Goal: Task Accomplishment & Management: Use online tool/utility

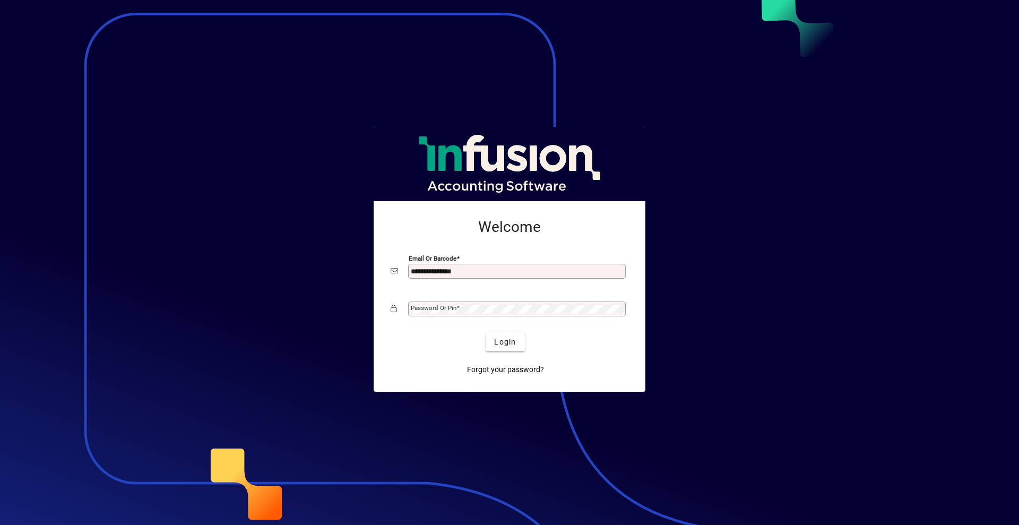
type input "**********"
click at [486, 332] on button "Login" at bounding box center [505, 341] width 39 height 19
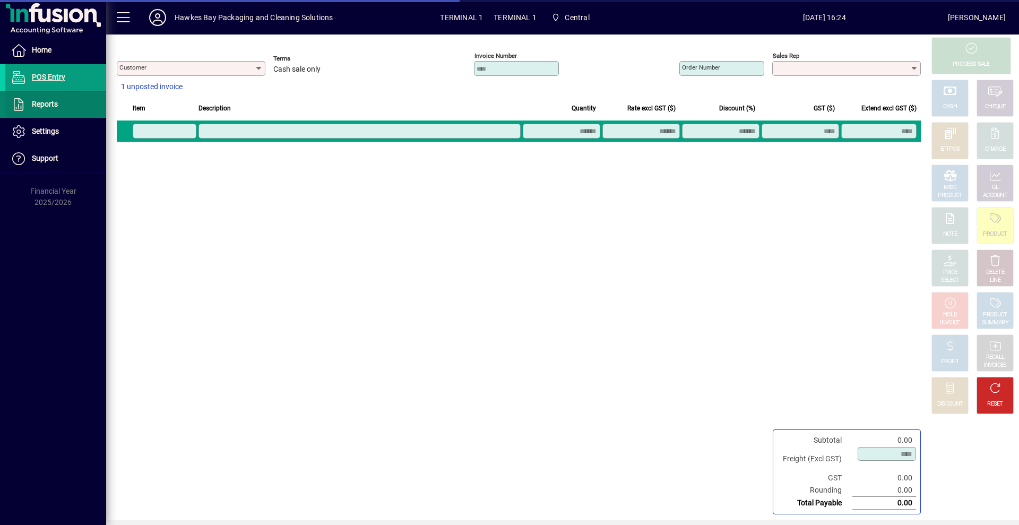
type input "**********"
click at [59, 110] on span at bounding box center [55, 104] width 101 height 25
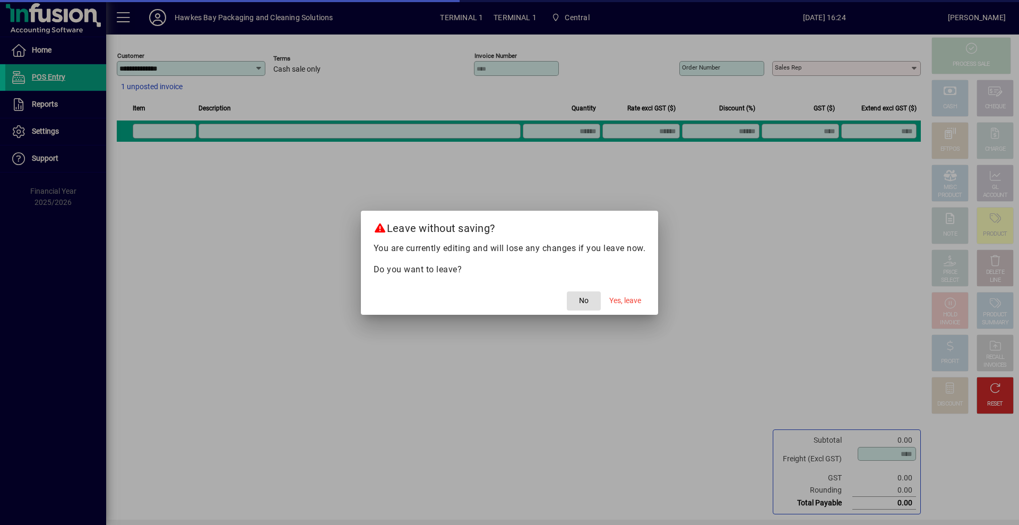
click at [597, 299] on span "button" at bounding box center [584, 300] width 34 height 25
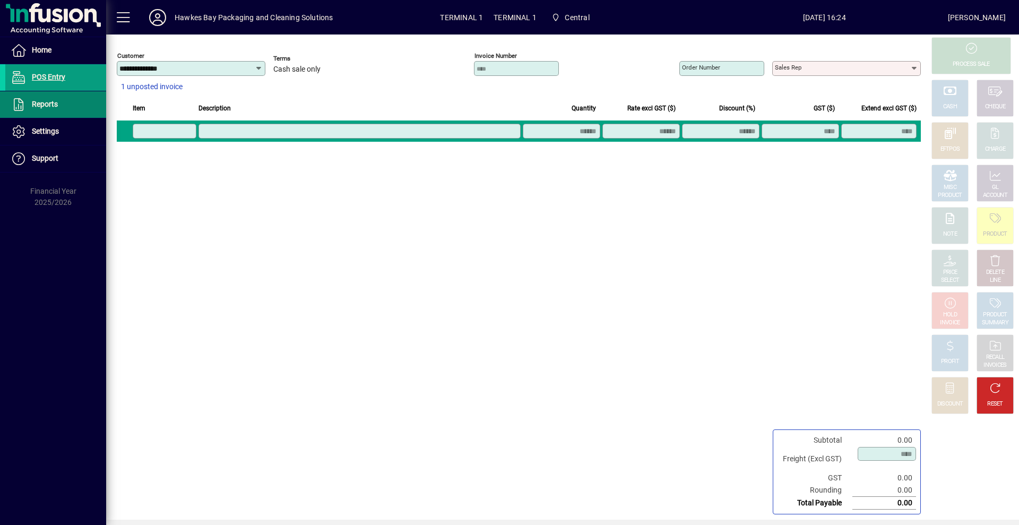
click at [0, 98] on li "Reports Drawer Details" at bounding box center [53, 104] width 106 height 27
click at [129, 81] on span "1 unposted invoice" at bounding box center [152, 86] width 62 height 11
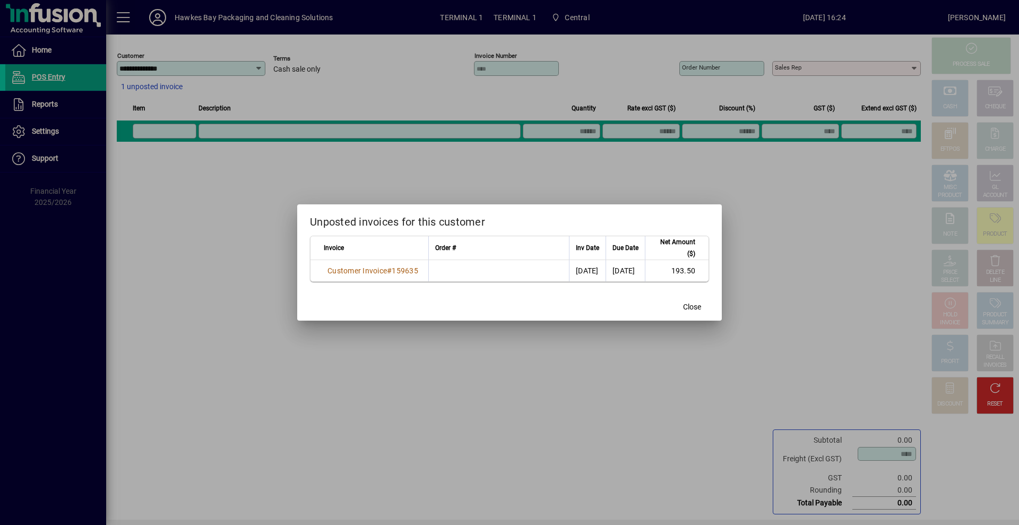
click at [371, 250] on div "Invoice" at bounding box center [373, 248] width 98 height 12
click at [367, 273] on span "Customer Invoice" at bounding box center [357, 271] width 59 height 8
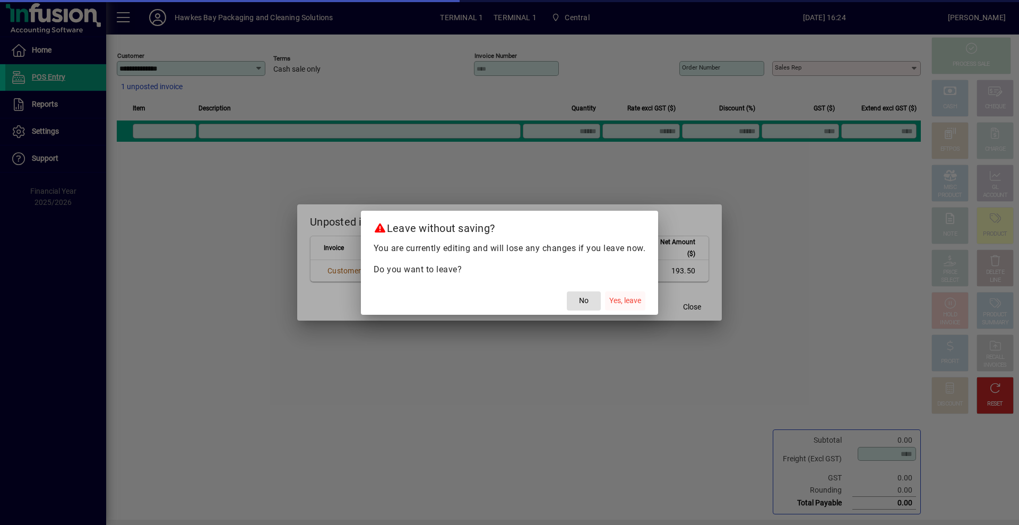
click at [643, 307] on span "button" at bounding box center [625, 300] width 40 height 25
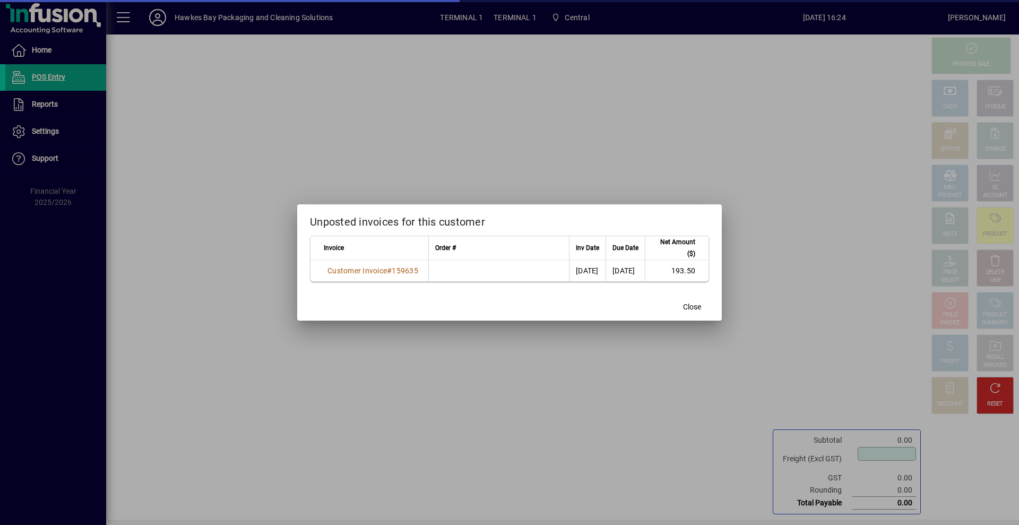
type input "****"
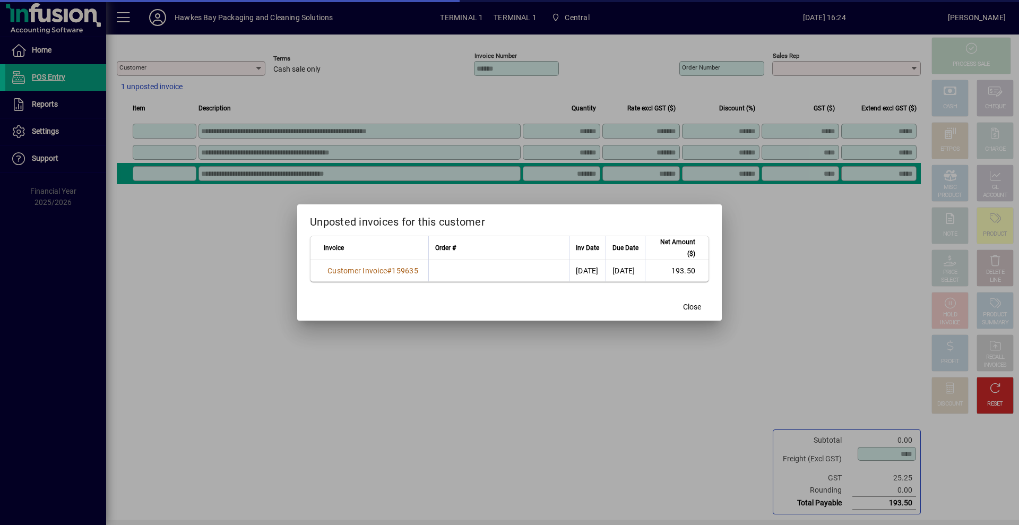
type input "**********"
type input "******"
type input "********"
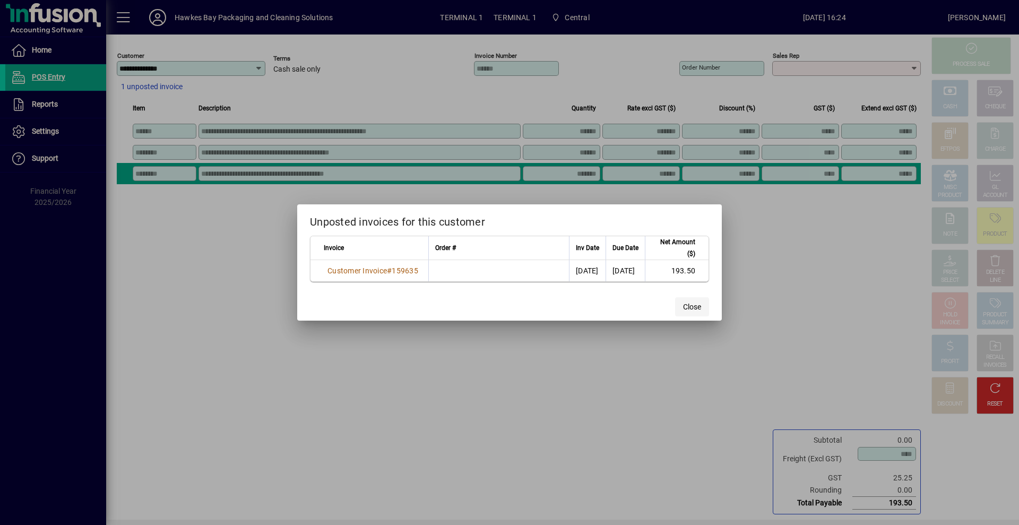
click at [677, 297] on span "button" at bounding box center [692, 306] width 34 height 25
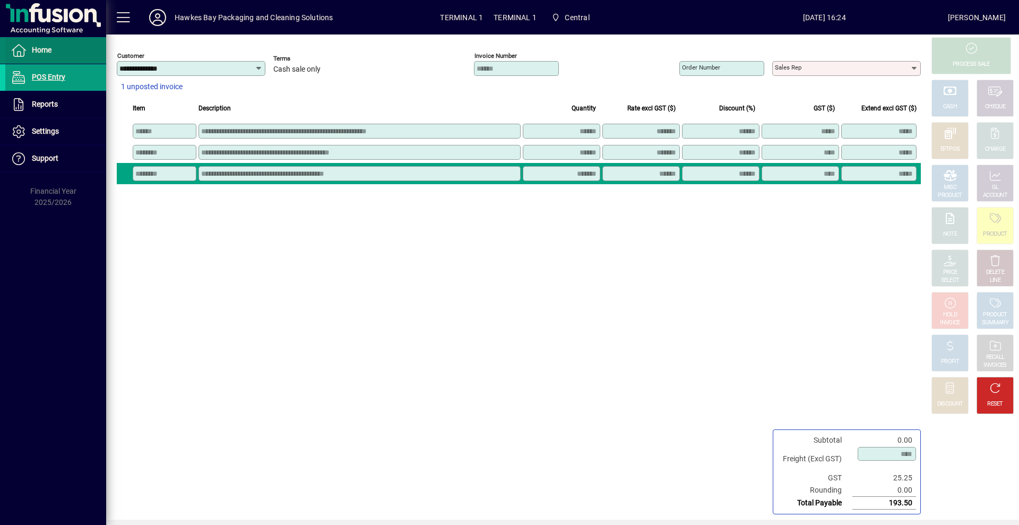
click at [42, 62] on span at bounding box center [55, 50] width 101 height 25
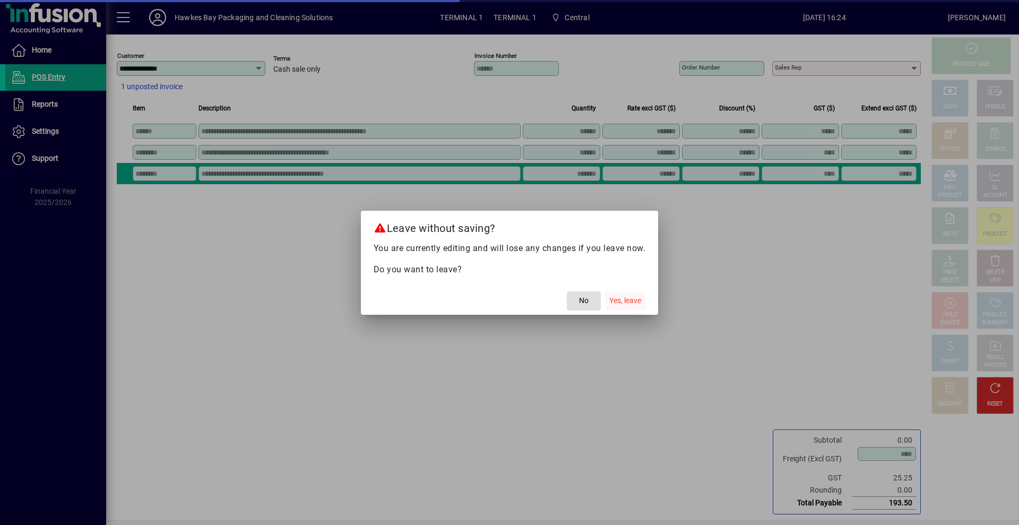
click at [617, 289] on span "button" at bounding box center [625, 300] width 40 height 25
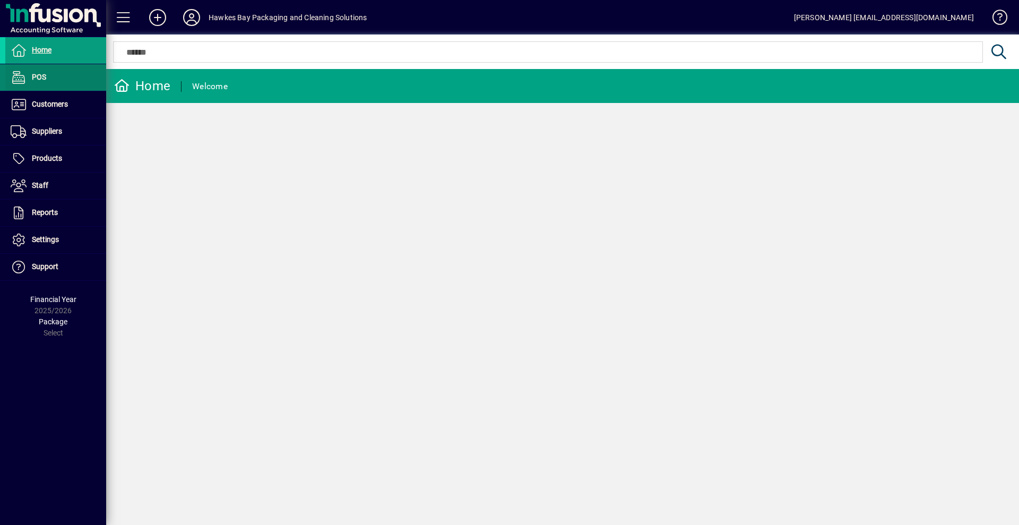
click at [65, 76] on span at bounding box center [55, 77] width 101 height 25
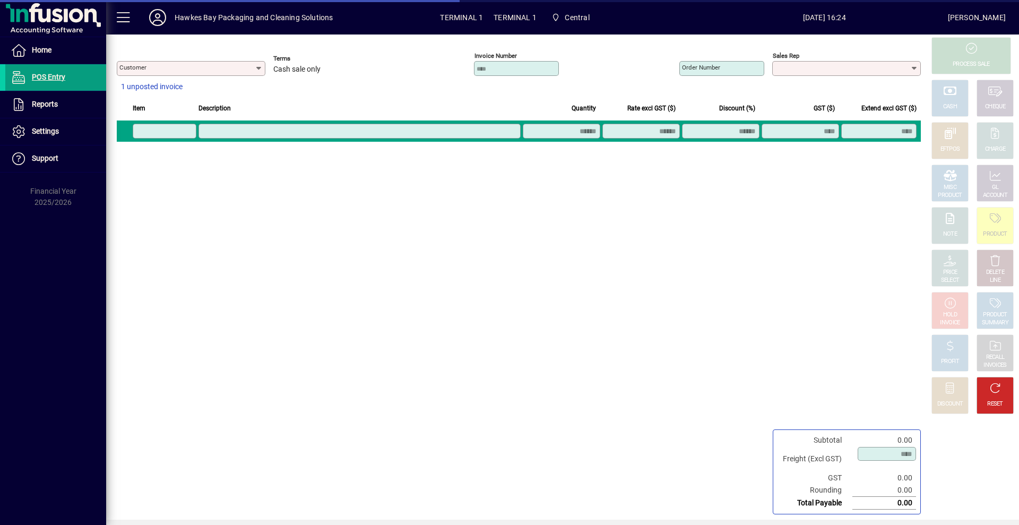
type input "**********"
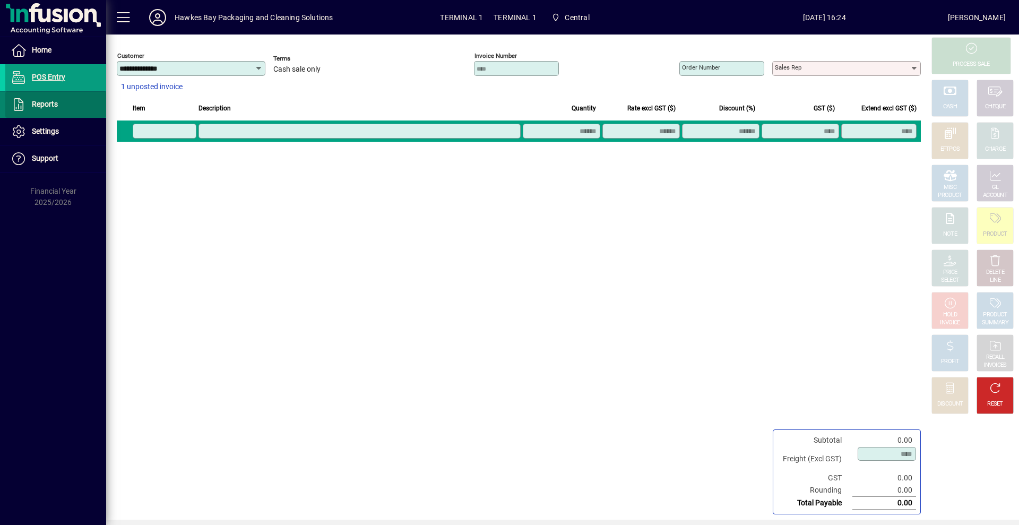
click at [54, 98] on span "Reports" at bounding box center [31, 104] width 53 height 13
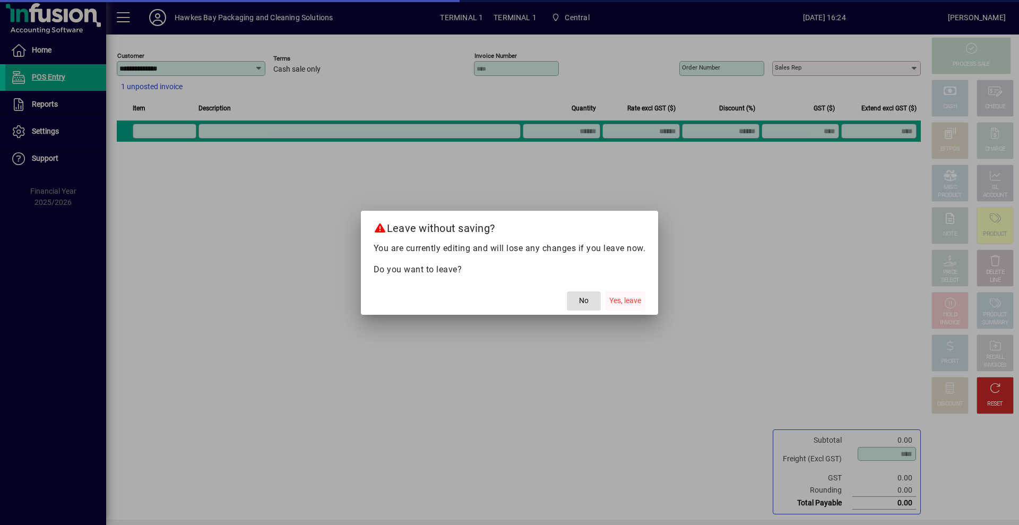
click at [620, 296] on span "Yes, leave" at bounding box center [625, 300] width 32 height 11
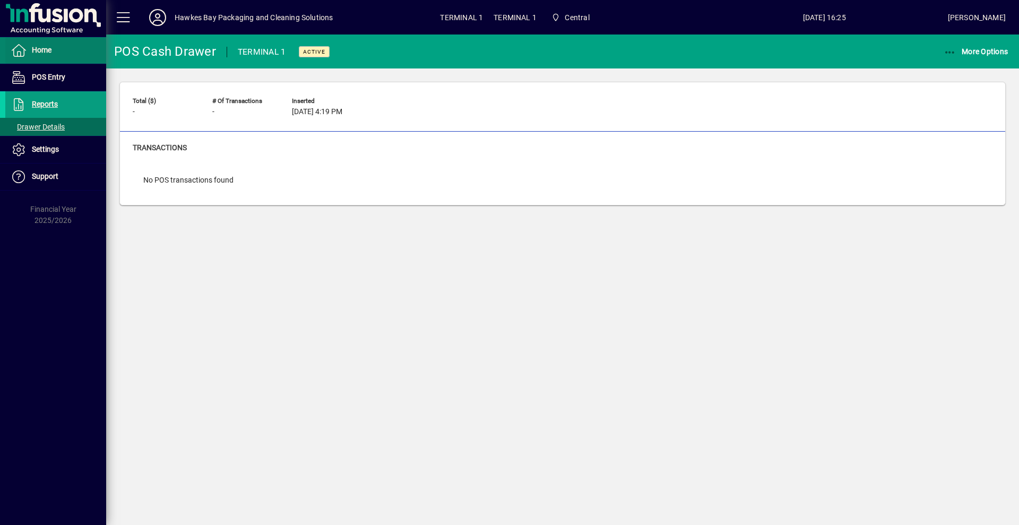
click at [21, 54] on icon at bounding box center [19, 50] width 16 height 13
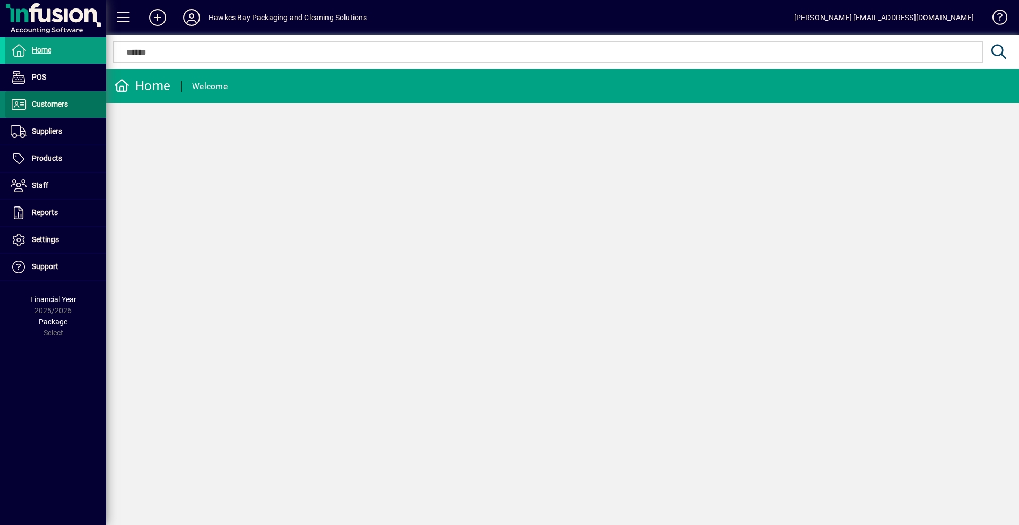
click at [63, 107] on span "Customers" at bounding box center [50, 104] width 36 height 8
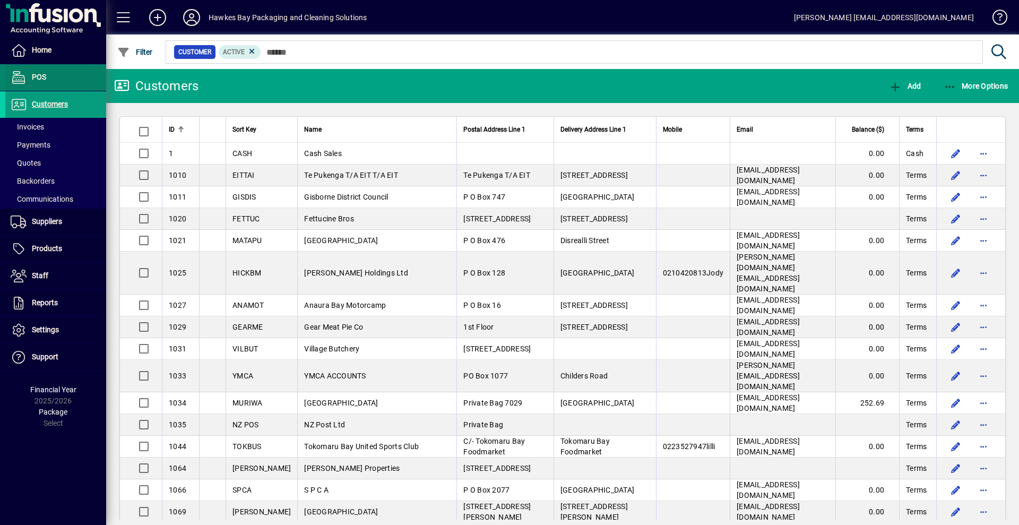
click at [51, 67] on span at bounding box center [55, 77] width 101 height 25
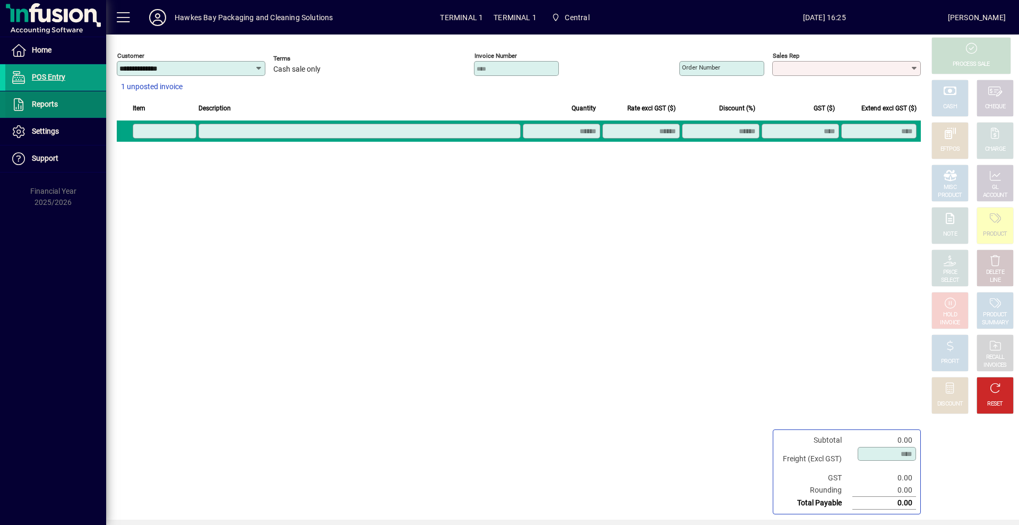
click at [62, 105] on span at bounding box center [55, 104] width 101 height 25
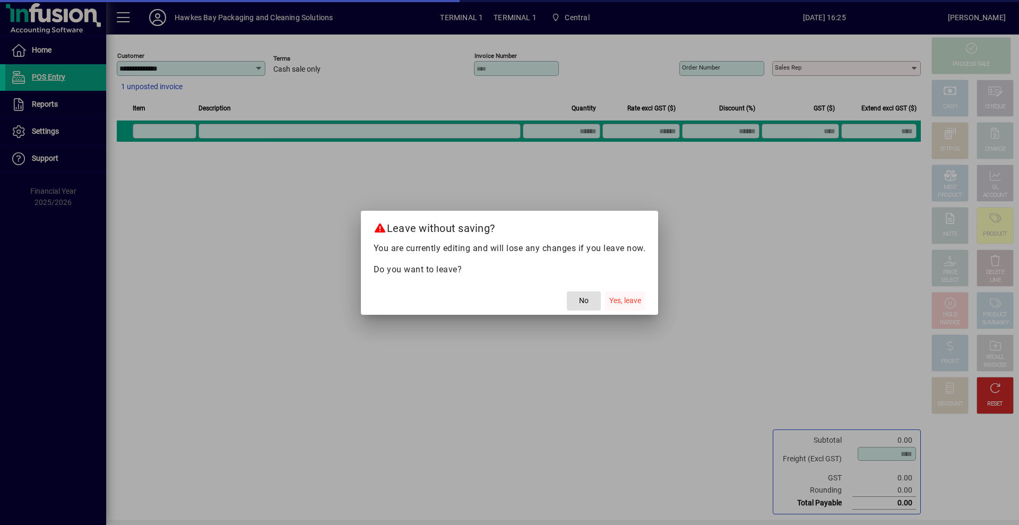
click at [627, 304] on span "Yes, leave" at bounding box center [625, 300] width 32 height 11
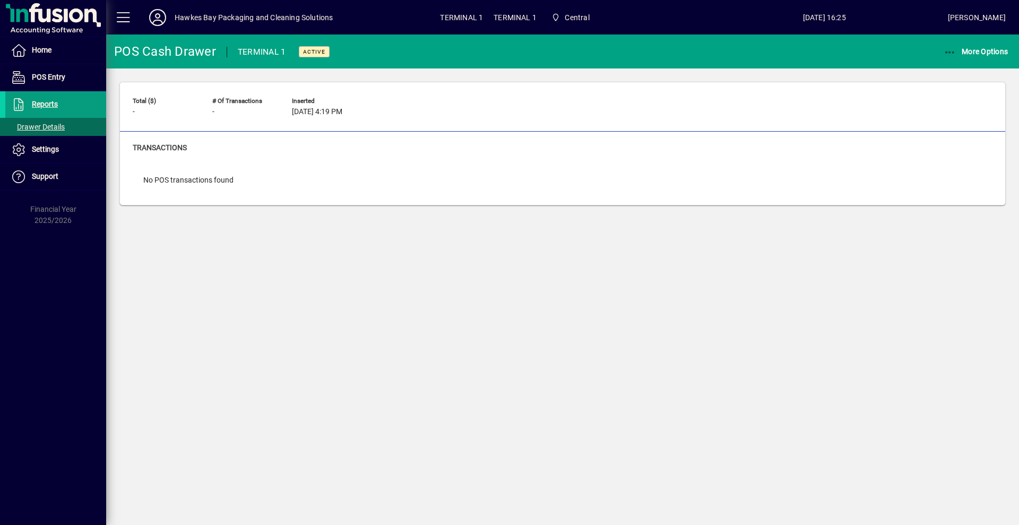
click at [310, 148] on div "Transactions" at bounding box center [563, 147] width 860 height 11
click at [986, 51] on span "More Options" at bounding box center [976, 51] width 65 height 8
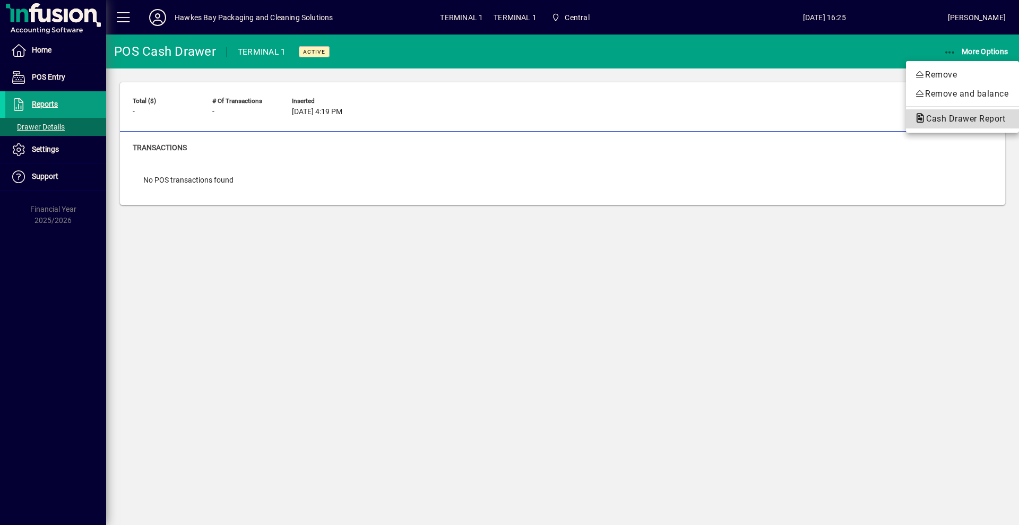
click at [978, 114] on span "Cash Drawer Report" at bounding box center [963, 119] width 96 height 10
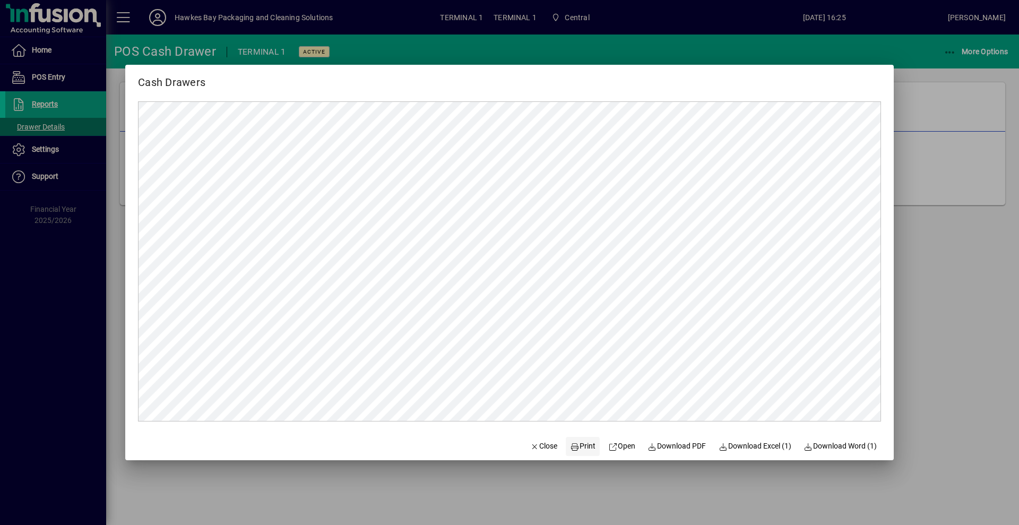
click at [570, 444] on icon at bounding box center [575, 446] width 10 height 7
click at [534, 446] on span "Close" at bounding box center [544, 446] width 28 height 11
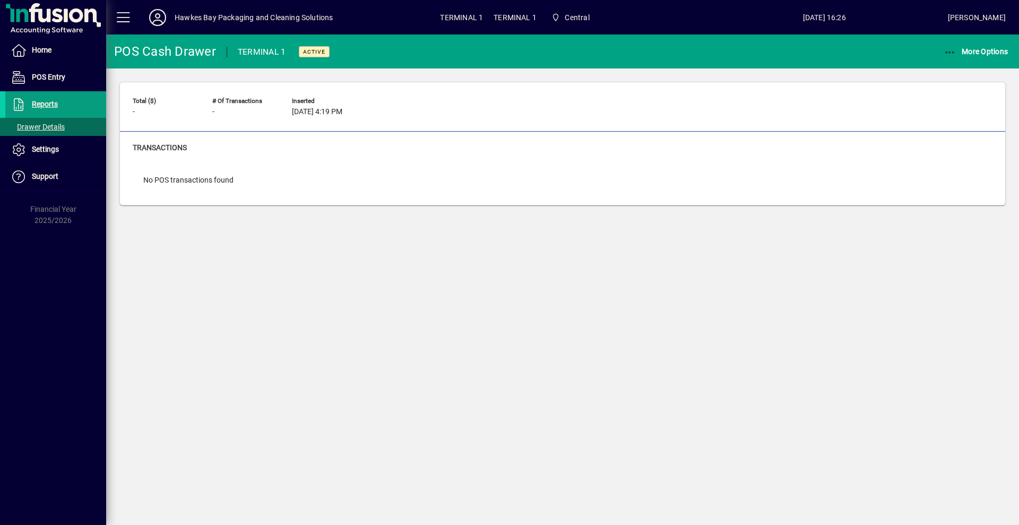
click at [986, 38] on mat-toolbar-row "POS Cash Drawer TERMINAL 1 Active More Options" at bounding box center [562, 52] width 913 height 34
click at [989, 52] on span "More Options" at bounding box center [976, 51] width 65 height 8
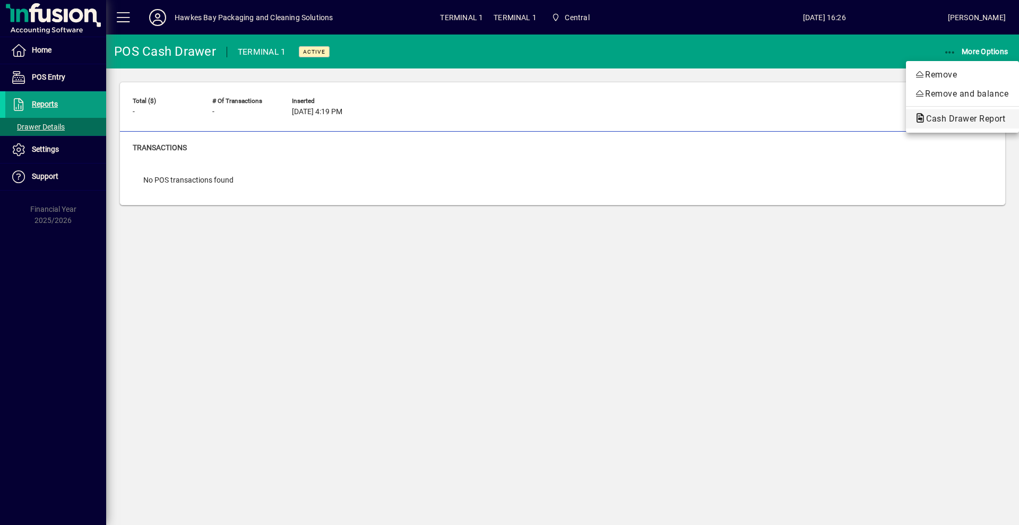
click at [922, 116] on icon "button" at bounding box center [921, 119] width 12 height 10
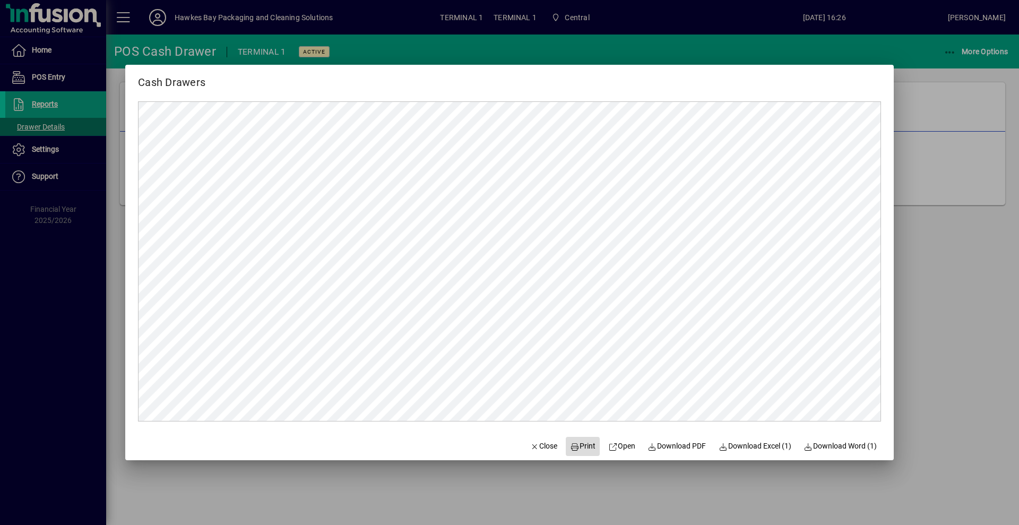
click at [589, 447] on span at bounding box center [583, 446] width 34 height 25
click at [570, 442] on span "Print" at bounding box center [582, 446] width 25 height 11
click at [537, 442] on span "Close" at bounding box center [544, 446] width 28 height 11
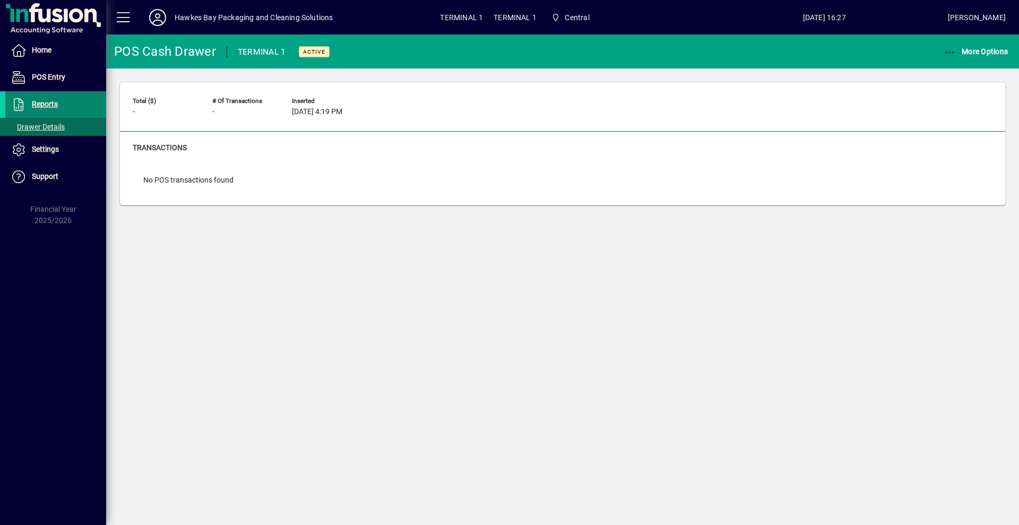
click at [25, 107] on icon at bounding box center [19, 104] width 16 height 13
click at [51, 125] on span "Drawer Details" at bounding box center [38, 127] width 54 height 8
click at [956, 52] on icon "button" at bounding box center [950, 52] width 13 height 11
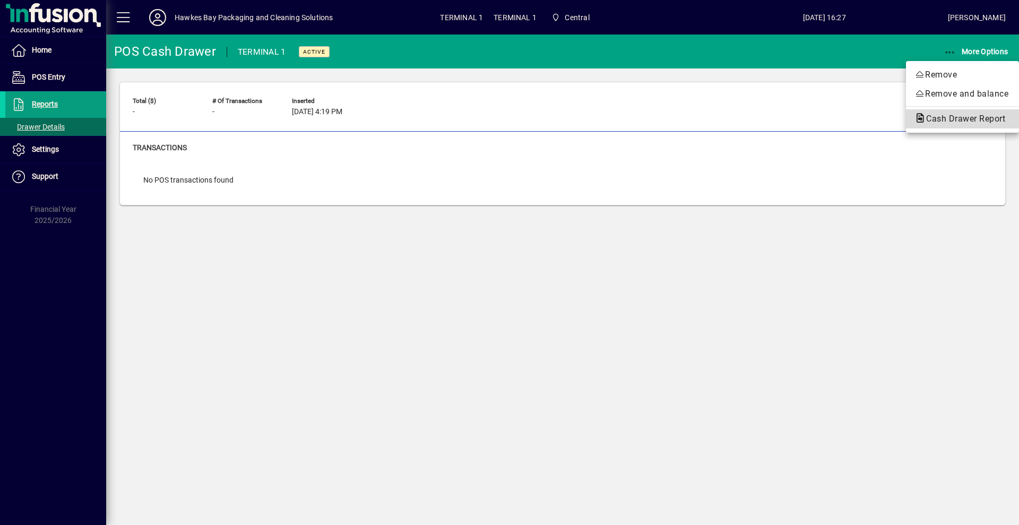
click at [931, 119] on span "Cash Drawer Report" at bounding box center [963, 119] width 96 height 10
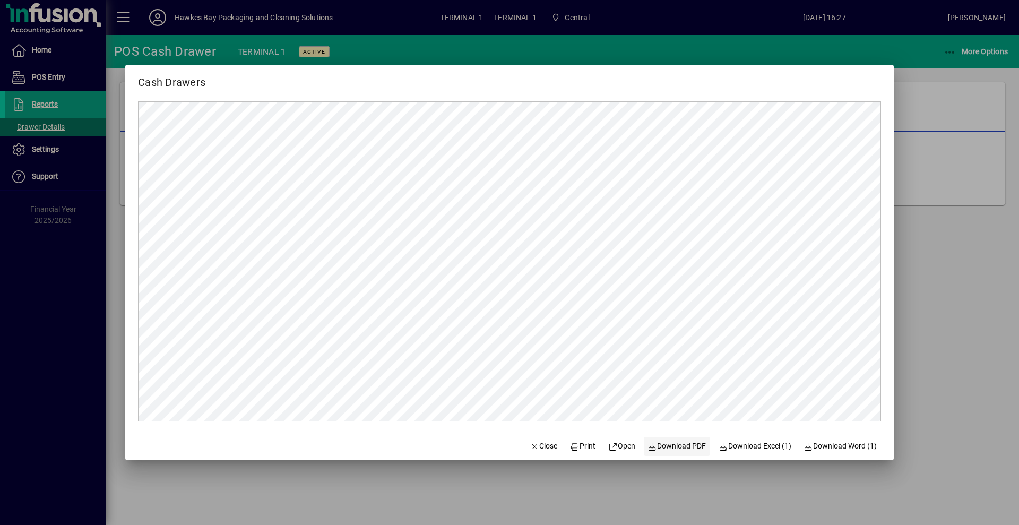
click at [698, 449] on span "Download PDF" at bounding box center [677, 446] width 58 height 11
click at [548, 453] on span "button" at bounding box center [544, 446] width 36 height 25
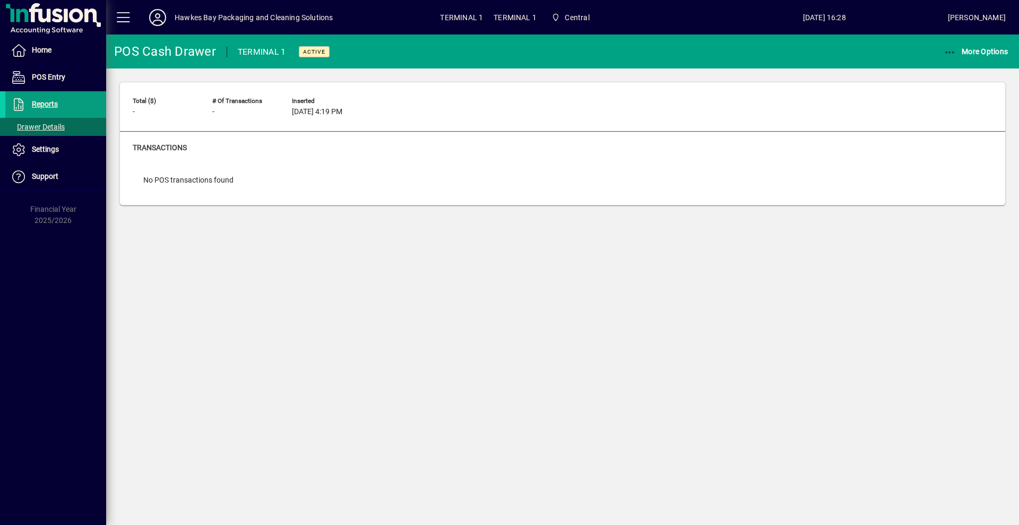
drag, startPoint x: 545, startPoint y: 455, endPoint x: 547, endPoint y: 431, distance: 24.0
click at [545, 456] on div "POS Cash Drawer TERMINAL 1 Active More Options Total ($) - # of Transactions - …" at bounding box center [562, 280] width 913 height 491
click at [972, 53] on span "More Options" at bounding box center [976, 51] width 65 height 8
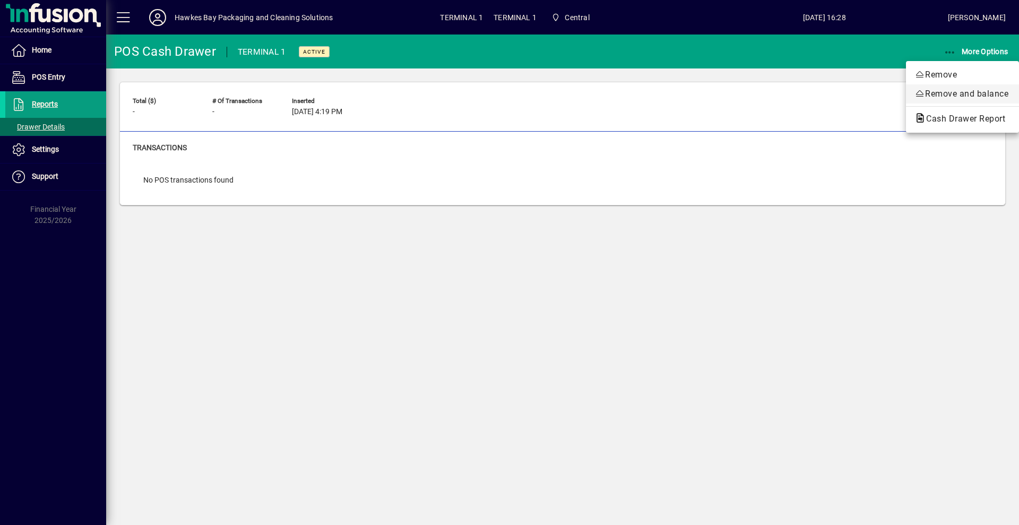
click at [943, 93] on span "Remove and balance" at bounding box center [963, 94] width 96 height 13
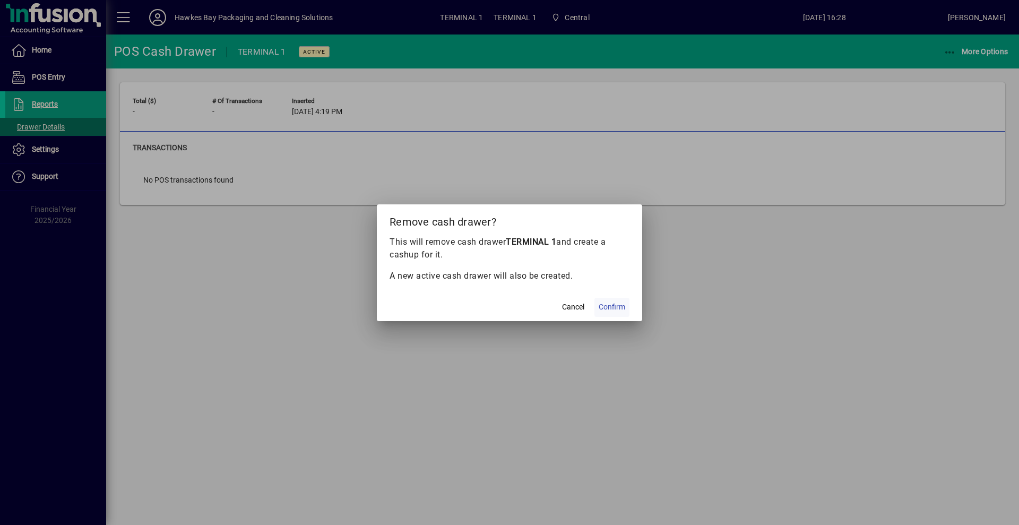
click at [617, 310] on span "Confirm" at bounding box center [612, 307] width 27 height 11
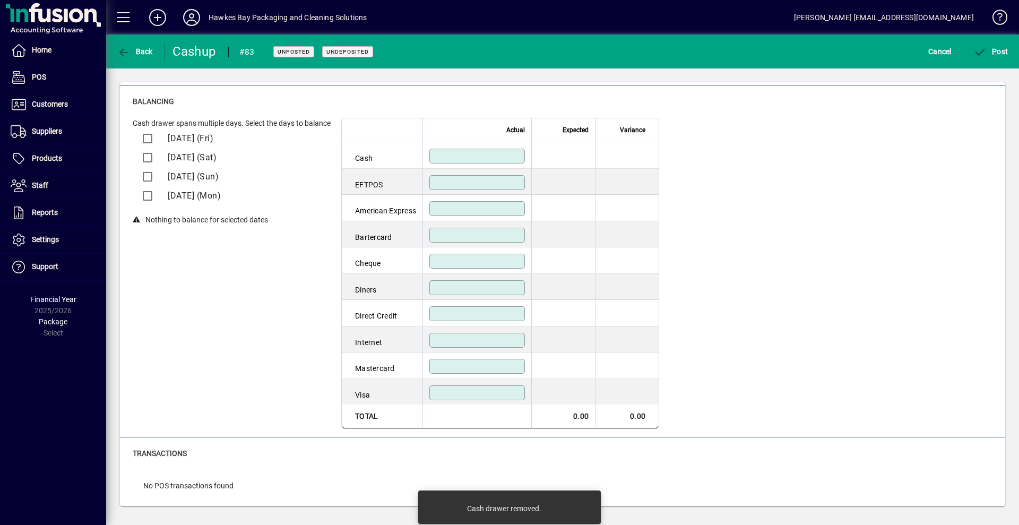
scroll to position [62, 0]
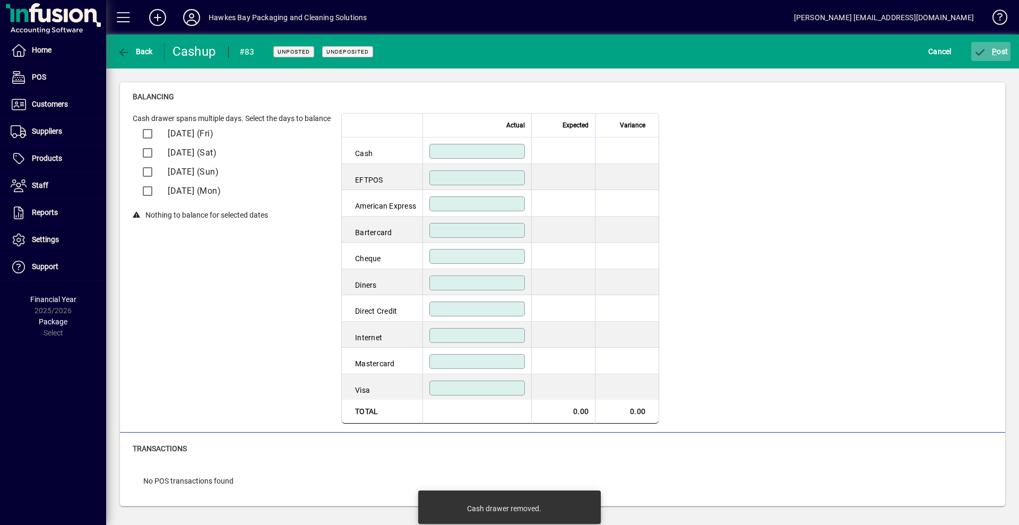
click at [998, 49] on span "P ost" at bounding box center [991, 51] width 35 height 8
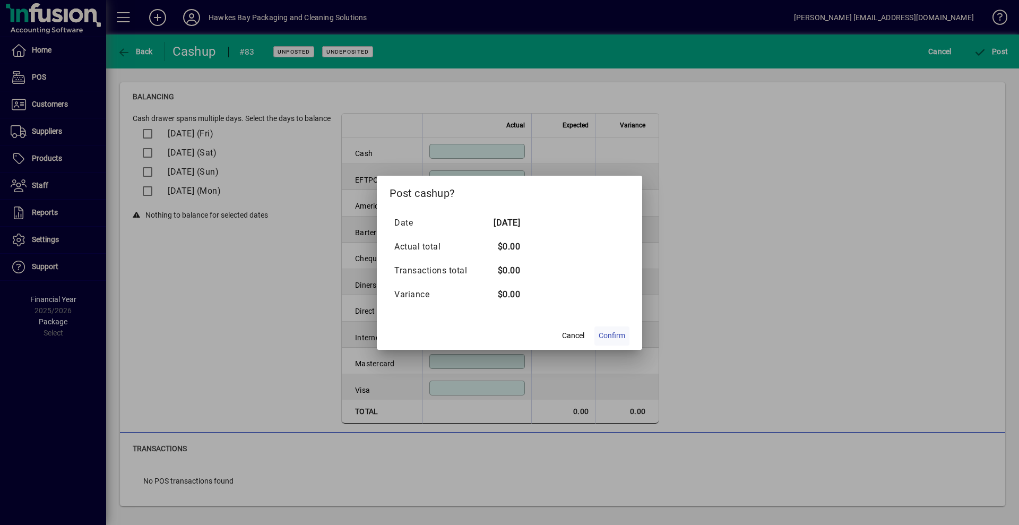
click at [601, 325] on span at bounding box center [612, 335] width 35 height 25
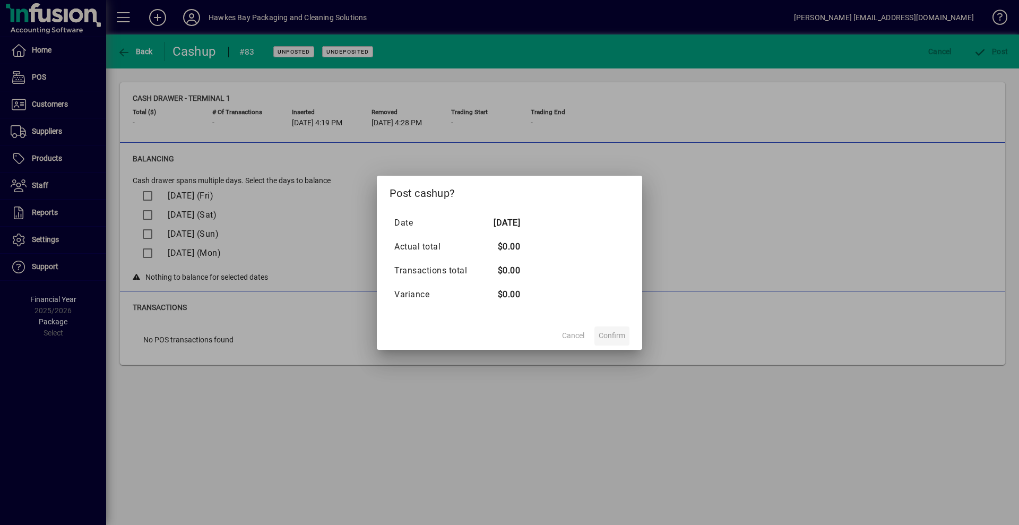
scroll to position [0, 0]
